Goal: Transaction & Acquisition: Book appointment/travel/reservation

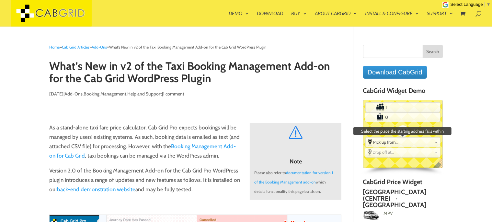
click at [403, 138] on link "Pick up from..." at bounding box center [403, 142] width 74 height 8
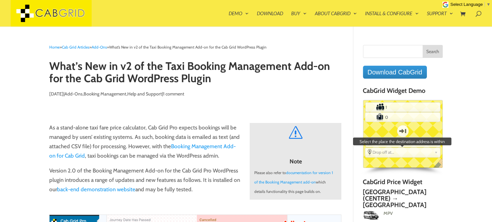
click at [410, 153] on span "Drop off at..." at bounding box center [402, 152] width 59 height 5
click at [410, 154] on span "Drop off at..." at bounding box center [402, 152] width 59 height 5
click at [405, 152] on span "Drop off at..." at bounding box center [402, 152] width 59 height 5
click at [387, 150] on span "Drop off at..." at bounding box center [402, 152] width 59 height 5
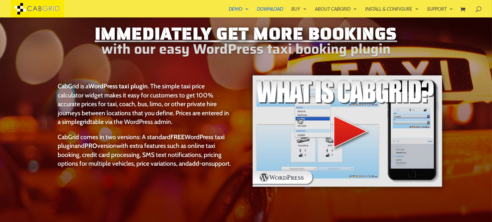
scroll to position [34, 0]
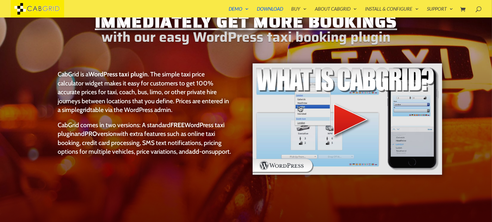
click at [350, 112] on img at bounding box center [347, 119] width 191 height 113
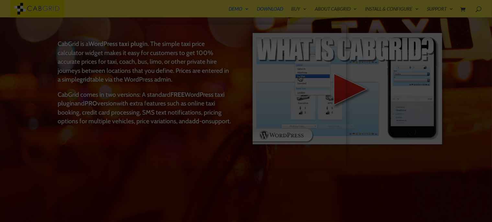
scroll to position [102, 0]
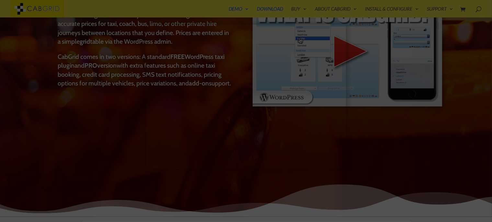
click at [477, 130] on div at bounding box center [246, 111] width 492 height 222
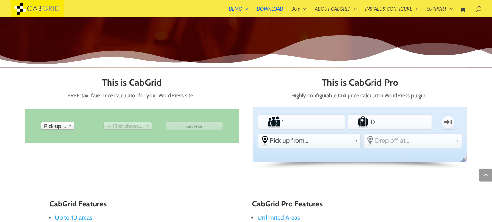
scroll to position [341, 0]
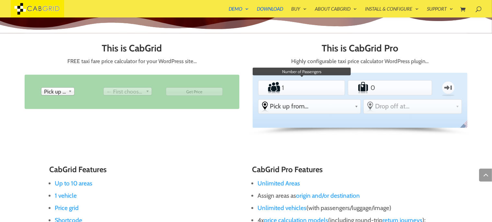
click at [305, 92] on input "1" at bounding box center [302, 87] width 42 height 13
click at [333, 91] on li "Passengers 1" at bounding box center [301, 87] width 87 height 15
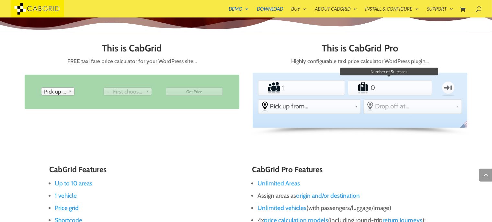
click at [378, 90] on input "0" at bounding box center [390, 87] width 41 height 13
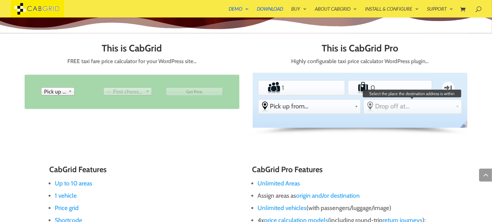
click at [387, 110] on link "Drop off at..." at bounding box center [413, 106] width 98 height 13
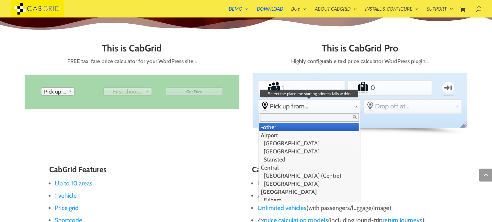
click at [331, 111] on link "Pick up from..." at bounding box center [310, 106] width 102 height 13
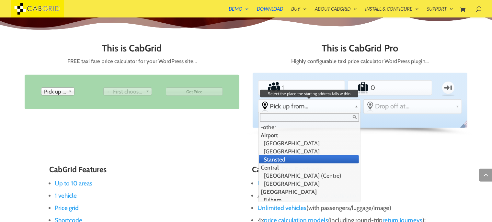
click at [329, 156] on li "Stansted" at bounding box center [309, 160] width 100 height 8
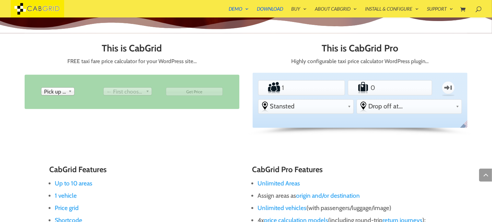
click at [391, 114] on div "Standard PEAK ACCOUNT Passengers 1 Luggage 0 One-way From Pick up from... -othe…" at bounding box center [360, 100] width 215 height 55
click at [401, 105] on span "Drop off at..." at bounding box center [410, 106] width 85 height 8
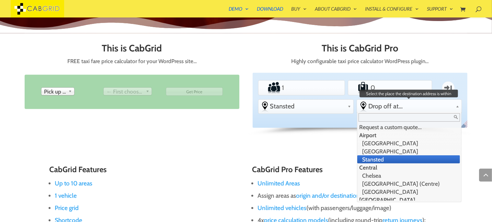
click at [403, 156] on li "Stansted" at bounding box center [408, 160] width 103 height 8
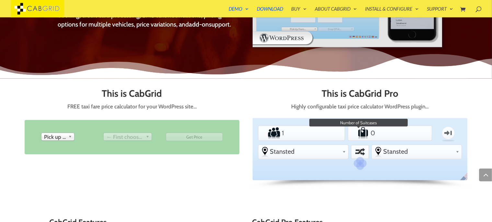
scroll to position [307, 0]
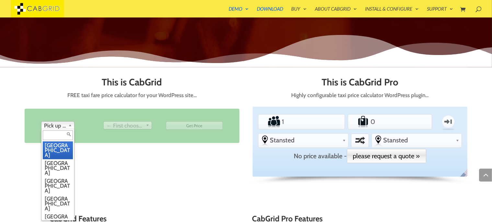
click at [71, 125] on b at bounding box center [71, 125] width 6 height 7
click at [56, 159] on li "Birmingham" at bounding box center [58, 168] width 30 height 18
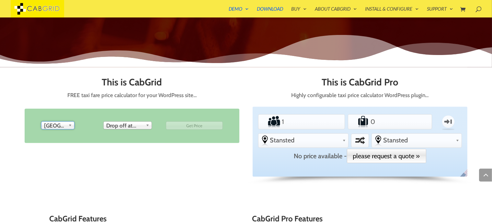
click at [133, 126] on span "Drop off at..." at bounding box center [124, 126] width 37 height 8
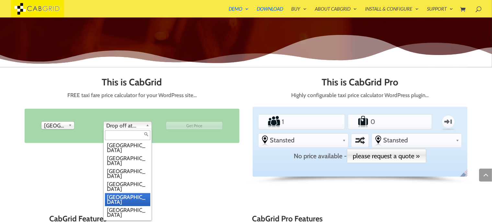
click at [126, 193] on li "Leeds" at bounding box center [127, 199] width 45 height 13
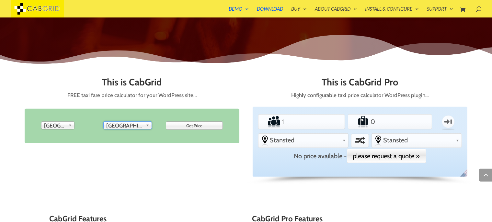
click at [188, 125] on input "Get Price" at bounding box center [194, 126] width 57 height 8
type input "Get Price"
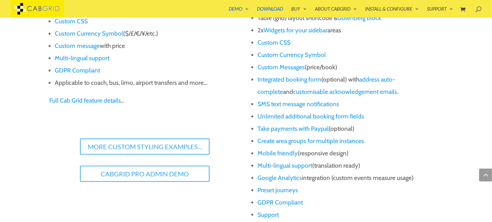
scroll to position [683, 0]
